Goal: Transaction & Acquisition: Purchase product/service

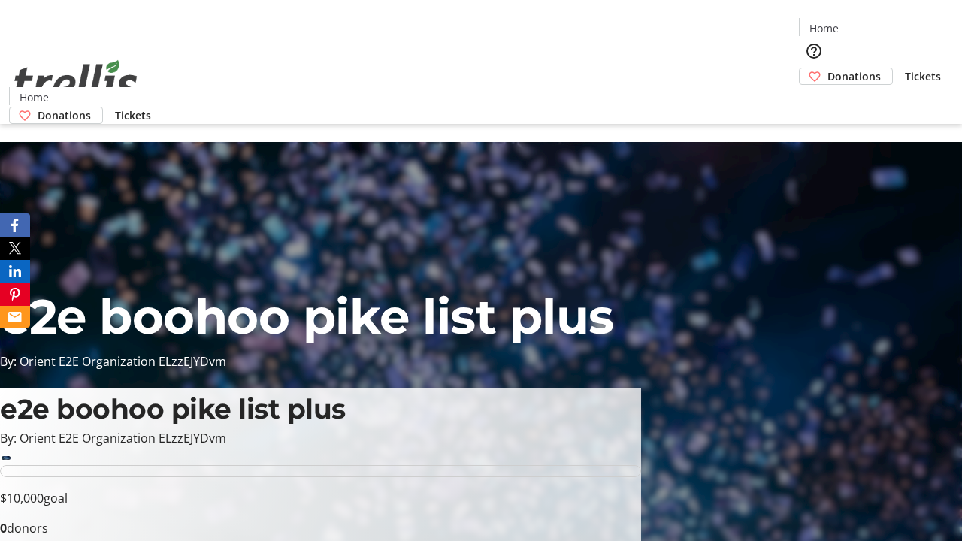
click at [828, 68] on span "Donations" at bounding box center [854, 76] width 53 height 16
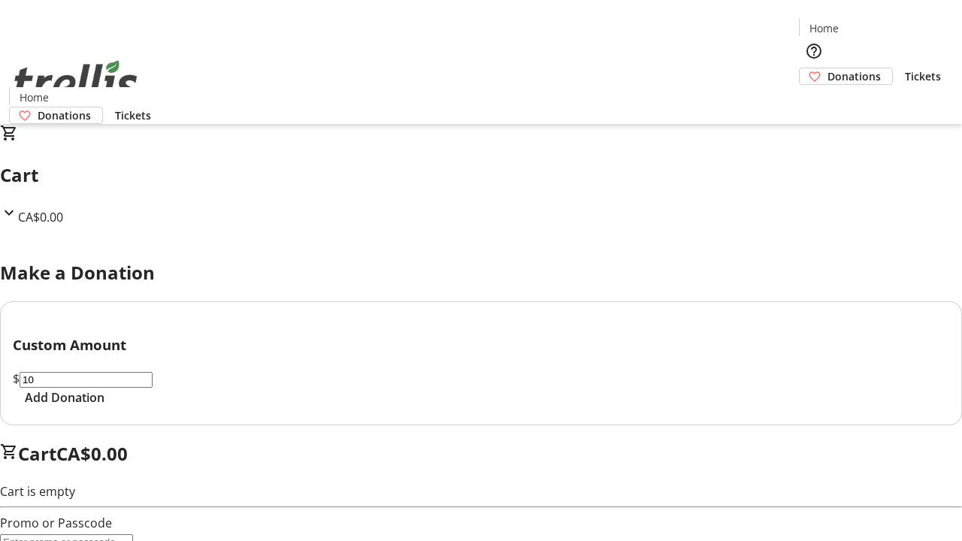
click at [105, 407] on span "Add Donation" at bounding box center [65, 398] width 80 height 18
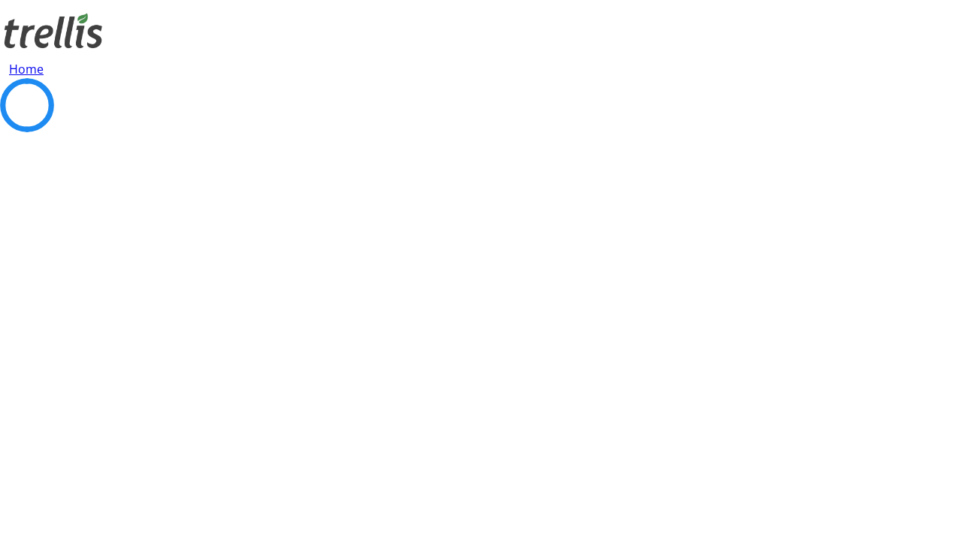
select select "CA"
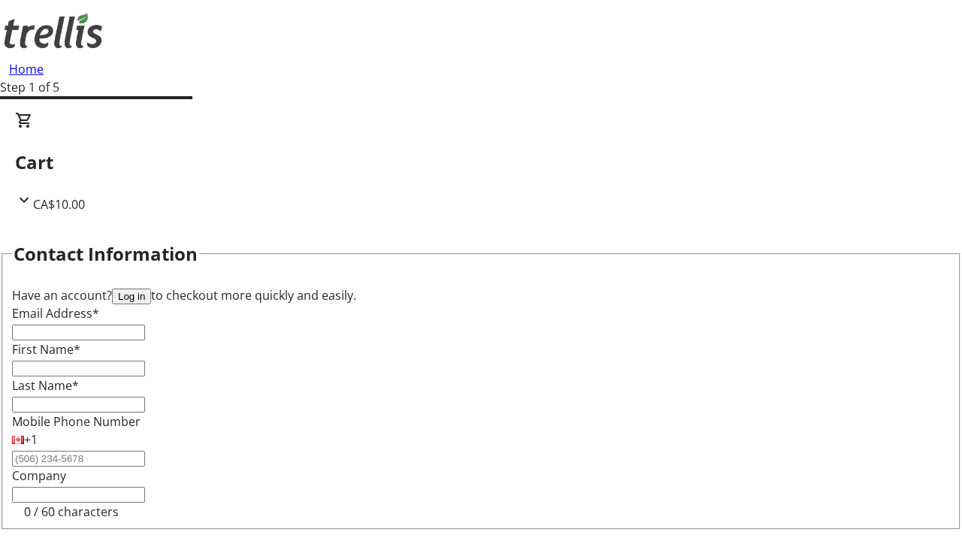
click at [151, 289] on button "Log in" at bounding box center [131, 297] width 39 height 16
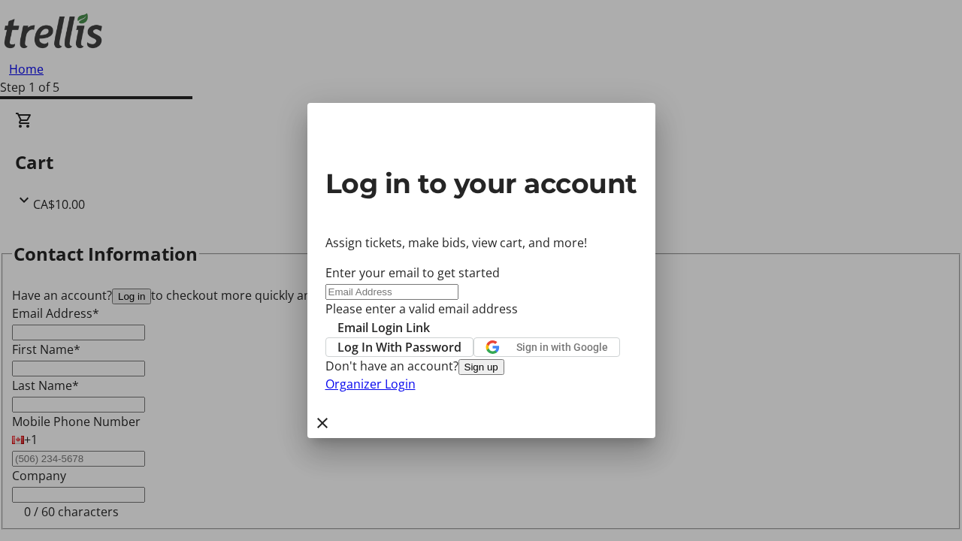
click at [504, 375] on button "Sign up" at bounding box center [482, 367] width 46 height 16
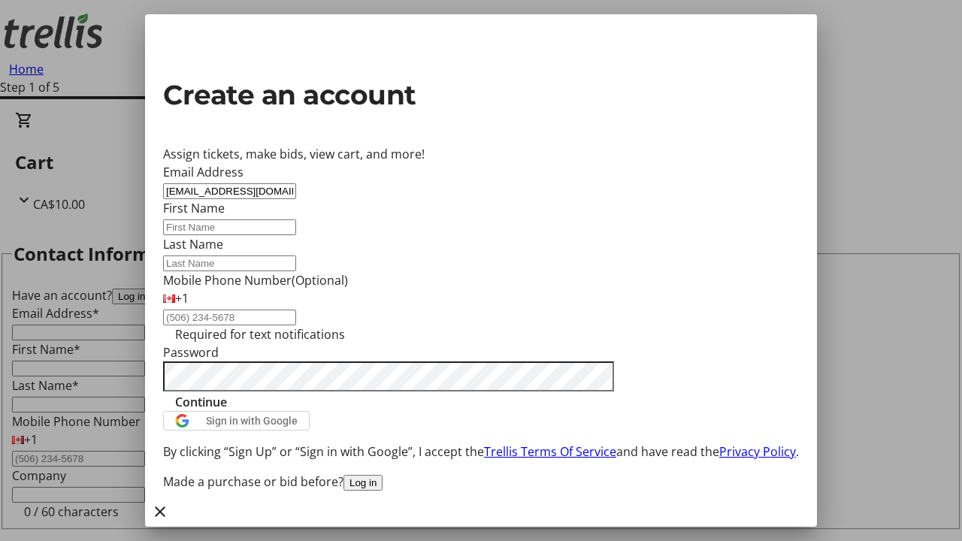
type input "[EMAIL_ADDRESS][DOMAIN_NAME]"
type input "[PERSON_NAME]"
click at [227, 411] on span "Continue" at bounding box center [201, 402] width 52 height 18
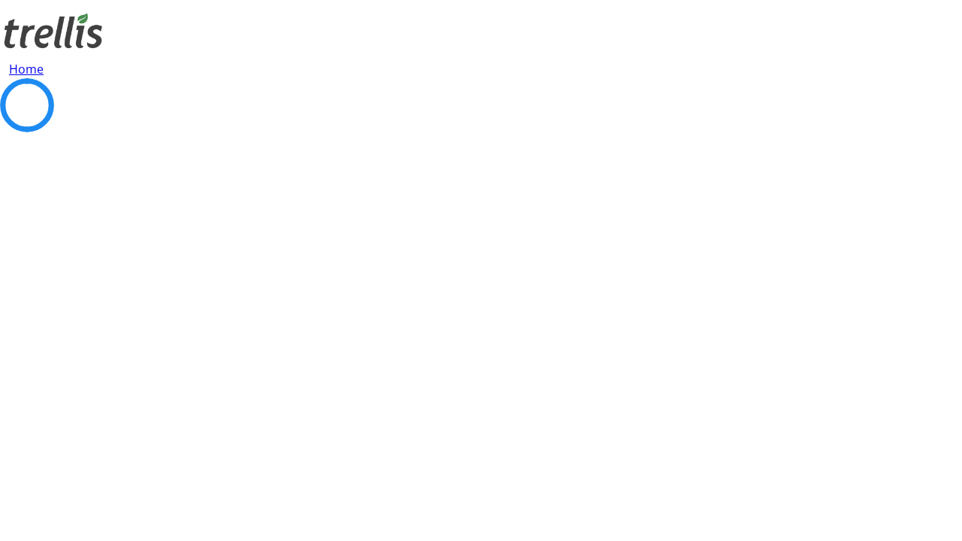
select select "CA"
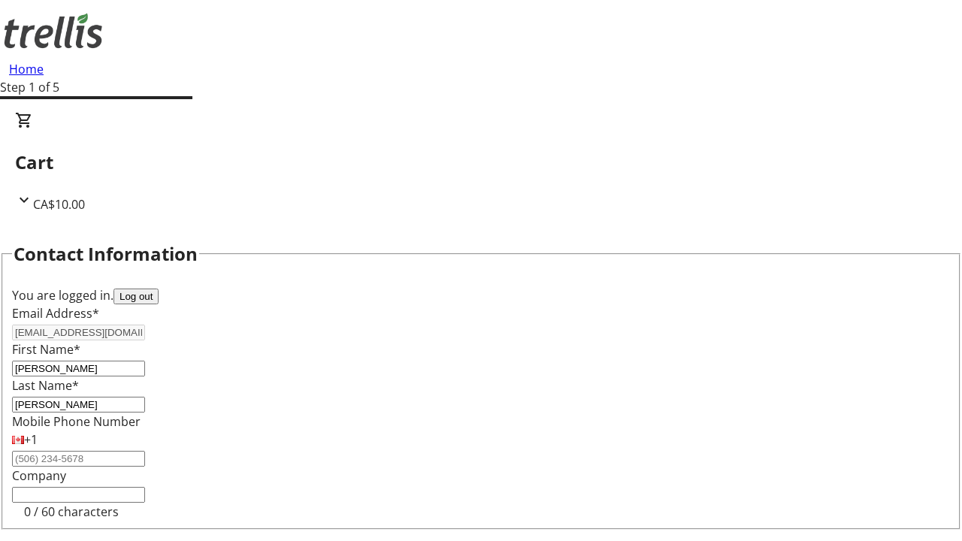
type input "[STREET_ADDRESS][PERSON_NAME]"
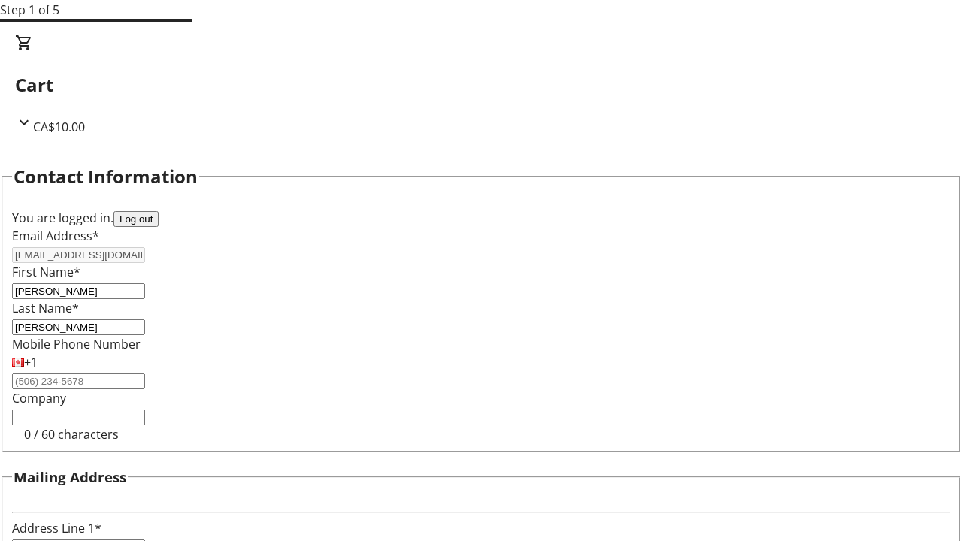
type input "Kelowna"
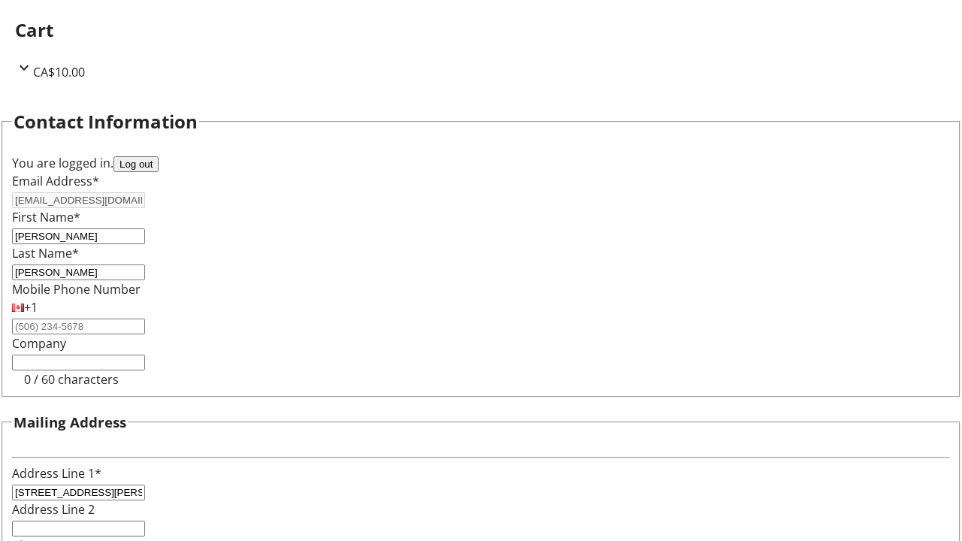
select select "BC"
type input "Kelowna"
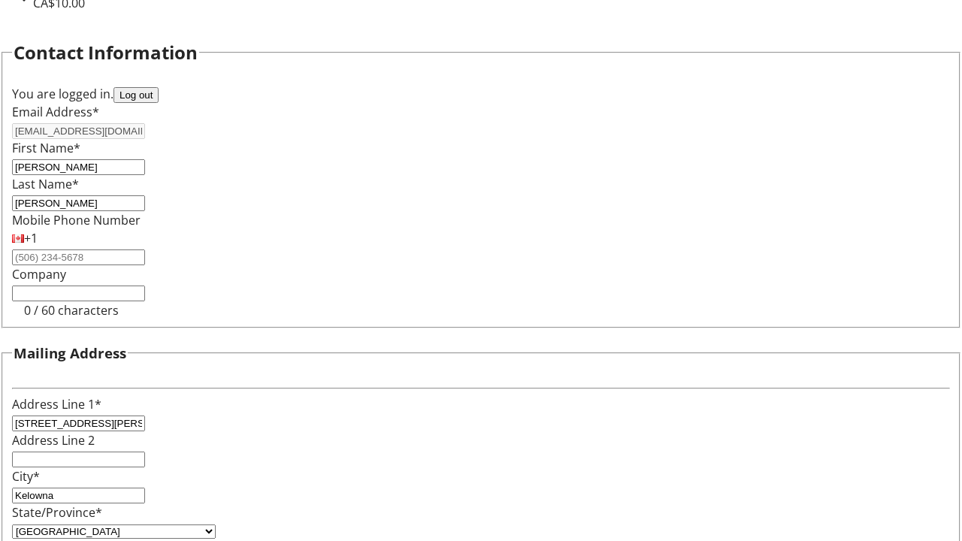
type input "V1Y 0C2"
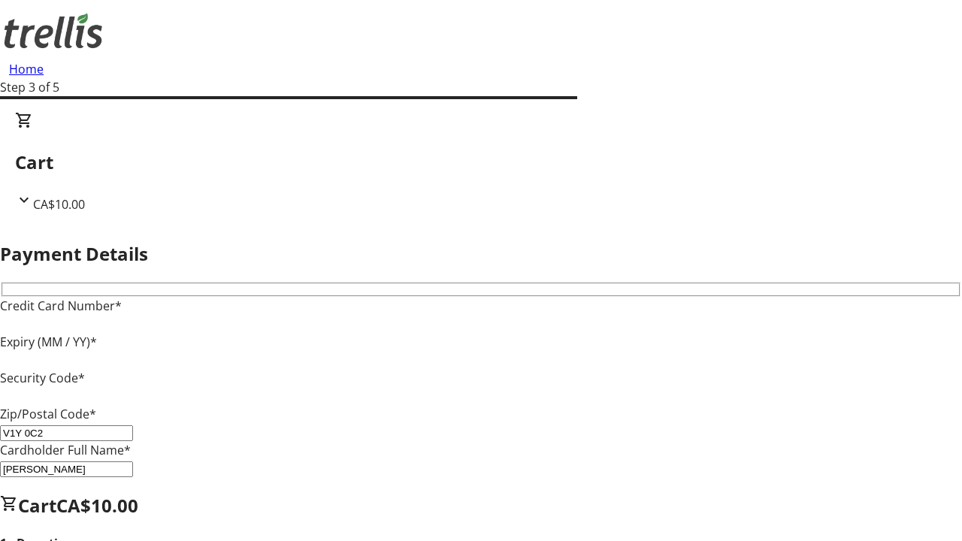
type input "V1Y 0C2"
